Goal: Task Accomplishment & Management: Complete application form

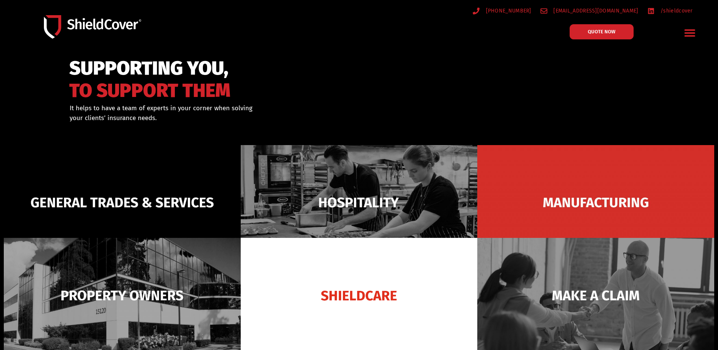
click at [576, 69] on div at bounding box center [359, 100] width 718 height 92
click at [599, 33] on span "QUOTE NOW" at bounding box center [602, 31] width 30 height 5
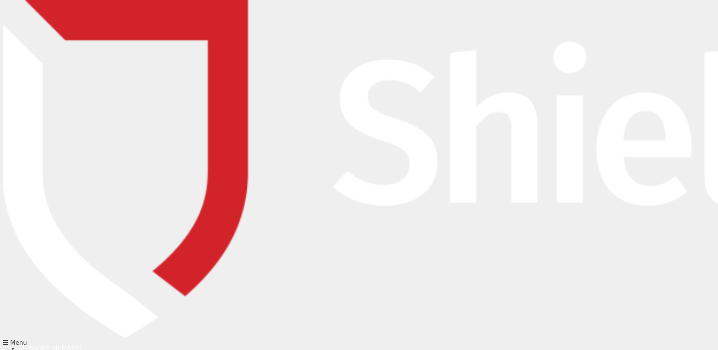
type input "[PERSON_NAME]"
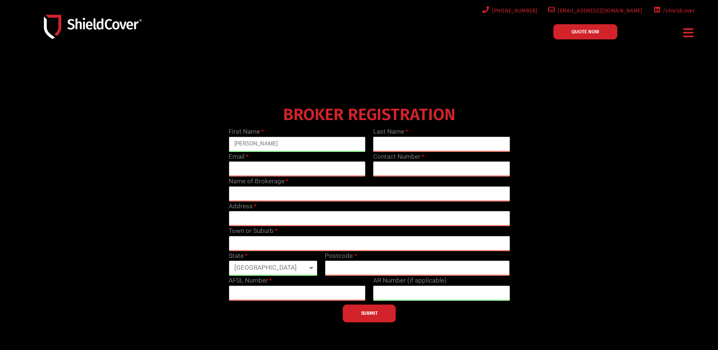
type input "Brown"
type input "[PERSON_NAME][EMAIL_ADDRESS][PERSON_NAME][DOMAIN_NAME]"
type input "0485989513"
type input "Odin Insurance"
type input "219-223 Castlereagh St"
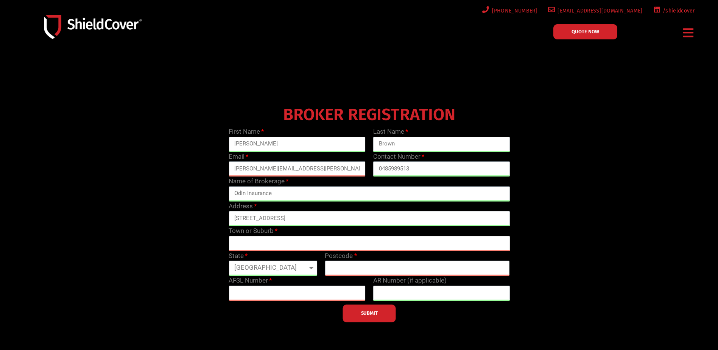
type input "Sydney"
select select "NSW"
type input "2000"
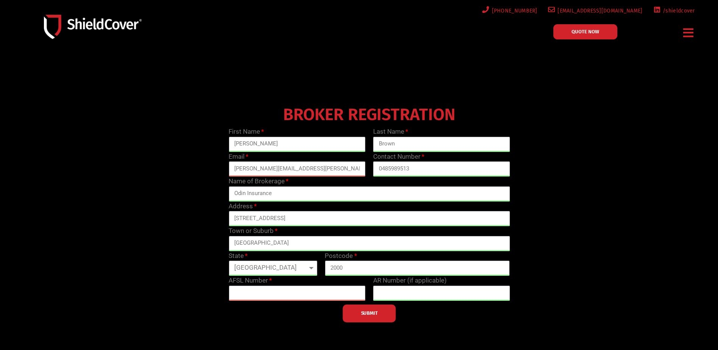
drag, startPoint x: 170, startPoint y: 173, endPoint x: 382, endPoint y: 184, distance: 211.9
click at [171, 173] on div "BROKER REGISTRATION First Name Joshua Last Name Brown Email josh.brown@odinbiz.…" at bounding box center [370, 213] width 578 height 220
click at [276, 294] on input "text" at bounding box center [297, 292] width 137 height 15
drag, startPoint x: 594, startPoint y: 215, endPoint x: 581, endPoint y: 212, distance: 13.3
click at [592, 214] on div "BROKER REGISTRATION First Name Joshua Last Name Brown Email josh.brown@odinbiz.…" at bounding box center [370, 213] width 578 height 220
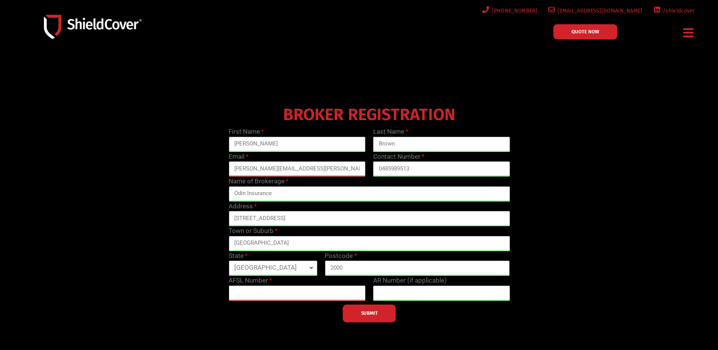
click at [323, 297] on input "text" at bounding box center [297, 292] width 137 height 15
click at [278, 296] on input "text" at bounding box center [297, 292] width 137 height 15
paste input "363610"
type input "363610"
click at [578, 282] on div "BROKER REGISTRATION First Name Joshua Last Name Brown Email josh.brown@odinbiz.…" at bounding box center [370, 213] width 578 height 220
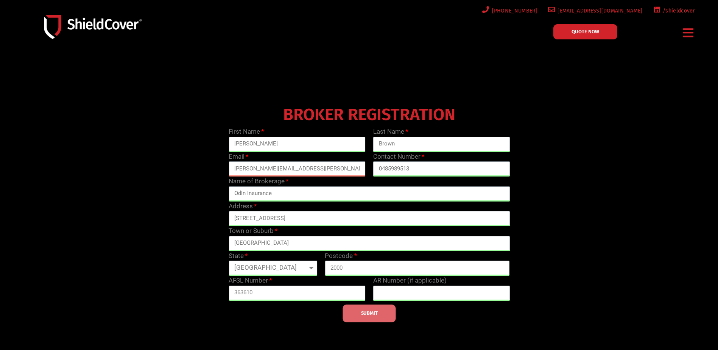
click at [368, 312] on span "SUBMIT" at bounding box center [369, 313] width 17 height 2
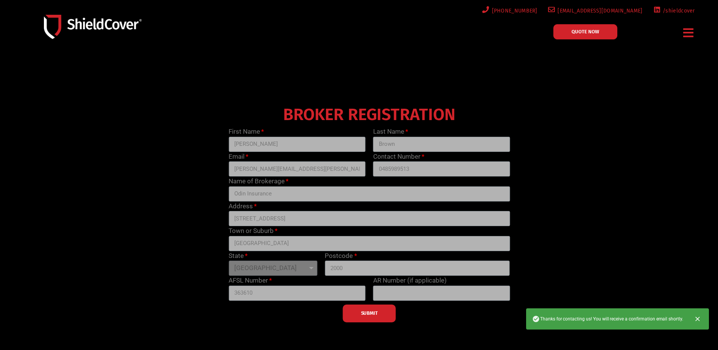
drag, startPoint x: 574, startPoint y: 143, endPoint x: 558, endPoint y: 43, distance: 101.3
click at [574, 139] on div "BROKER REGISTRATION First Name Joshua Last Name Brown Email josh.brown@odinbiz.…" at bounding box center [370, 213] width 578 height 220
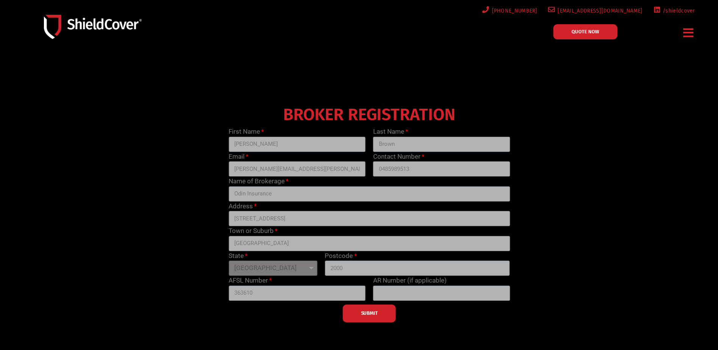
click at [570, 31] on link "QUOTE NOW" at bounding box center [585, 31] width 64 height 15
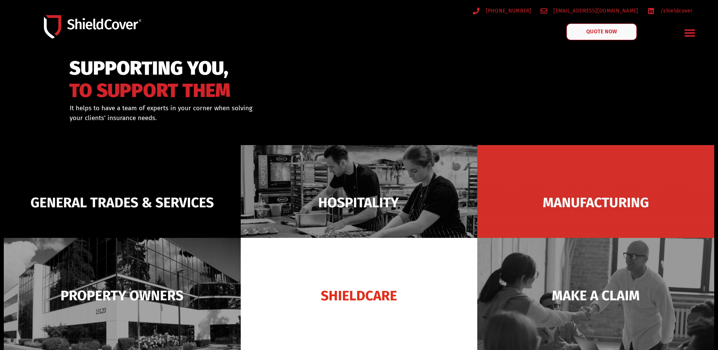
click at [599, 33] on span "QUOTE NOW" at bounding box center [602, 31] width 30 height 5
